Goal: Information Seeking & Learning: Learn about a topic

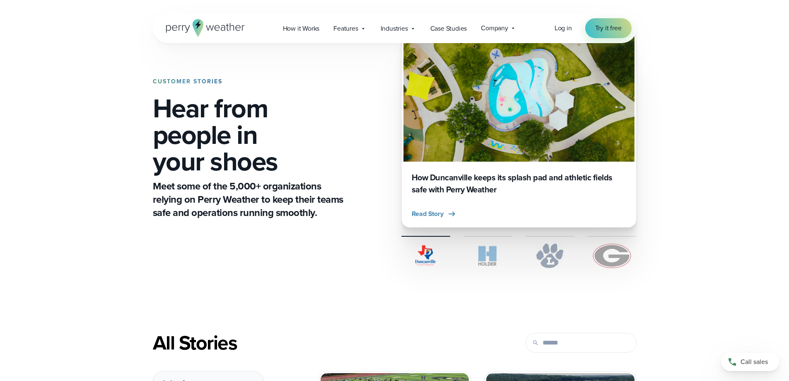
scroll to position [83, 0]
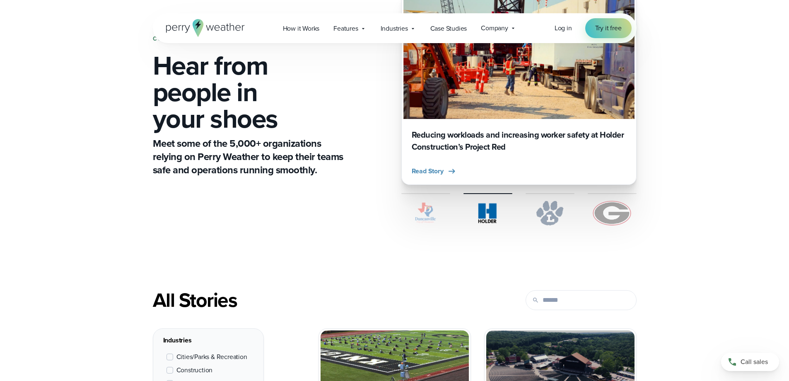
click at [553, 217] on img at bounding box center [550, 212] width 49 height 25
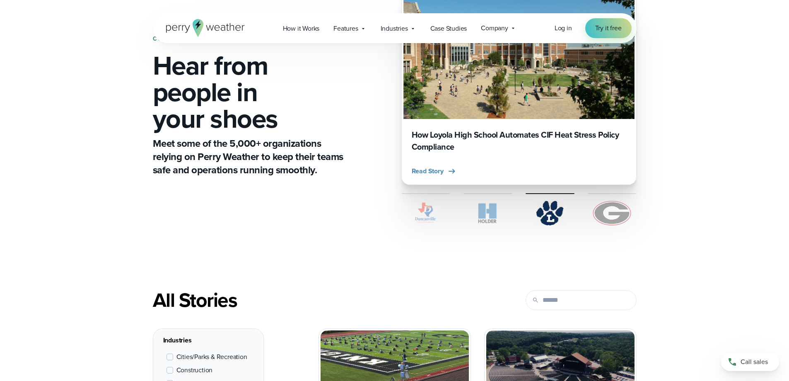
click at [610, 215] on img at bounding box center [612, 212] width 49 height 25
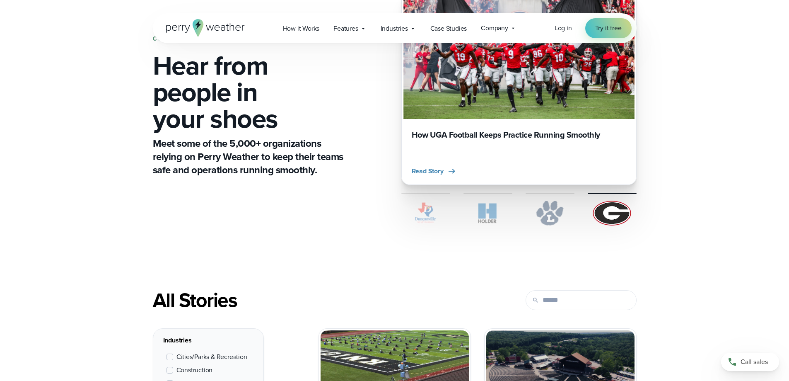
click at [484, 210] on img at bounding box center [487, 212] width 49 height 25
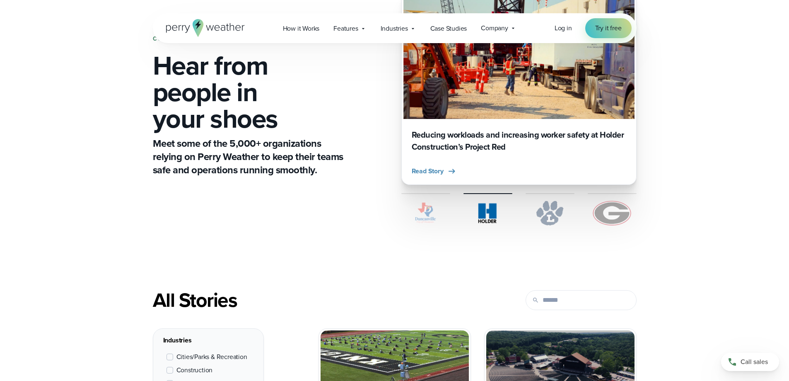
click at [424, 209] on img at bounding box center [425, 212] width 49 height 25
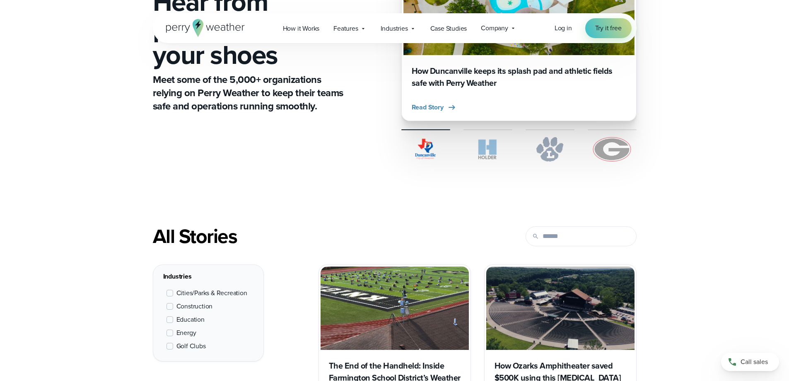
scroll to position [290, 0]
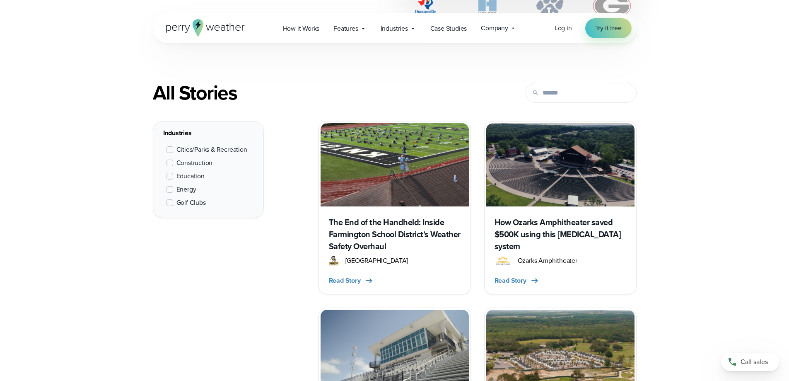
click at [170, 150] on span at bounding box center [170, 149] width 7 height 7
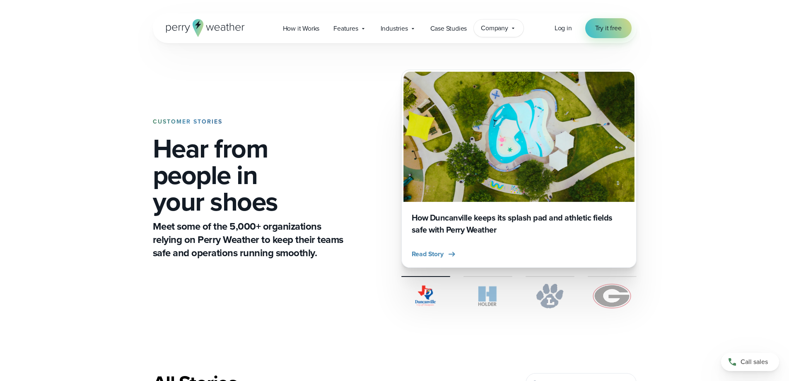
click at [502, 31] on span "Company" at bounding box center [494, 28] width 27 height 10
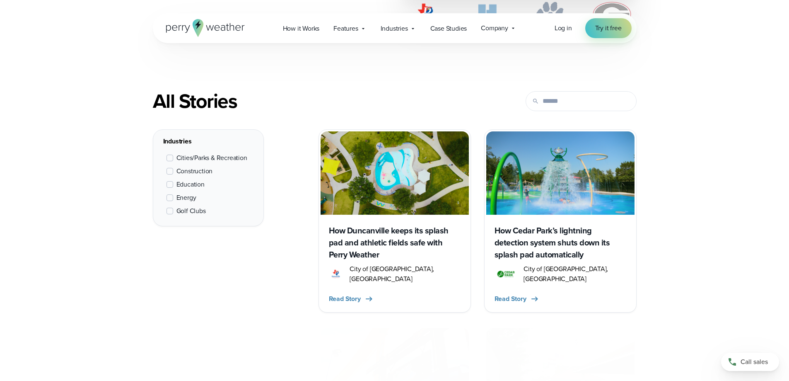
scroll to position [290, 0]
